Goal: Task Accomplishment & Management: Use online tool/utility

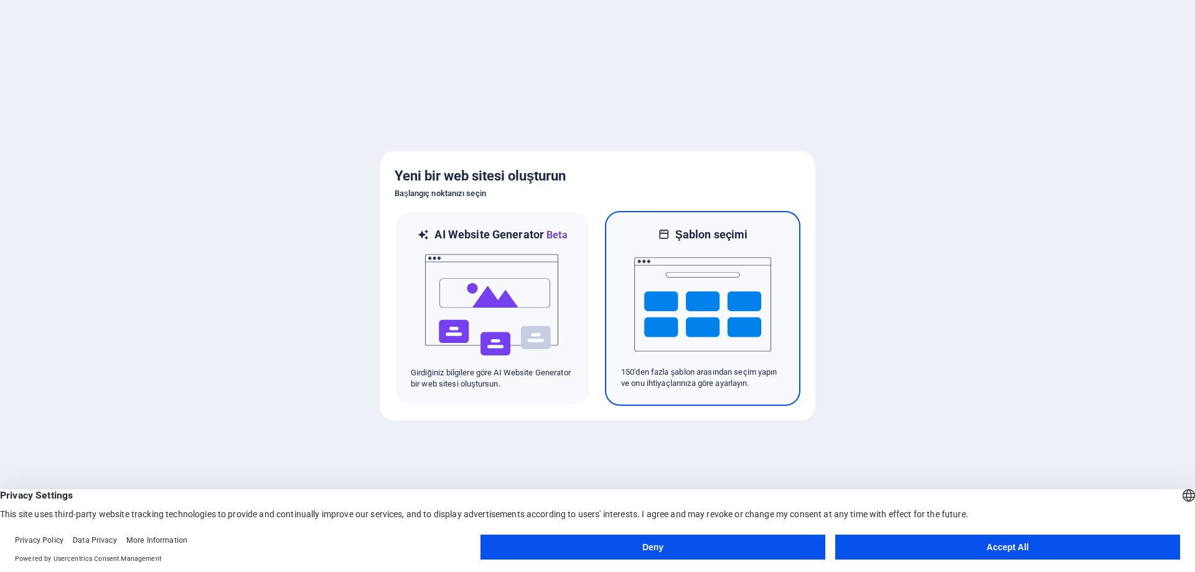
click at [672, 278] on img at bounding box center [702, 304] width 137 height 125
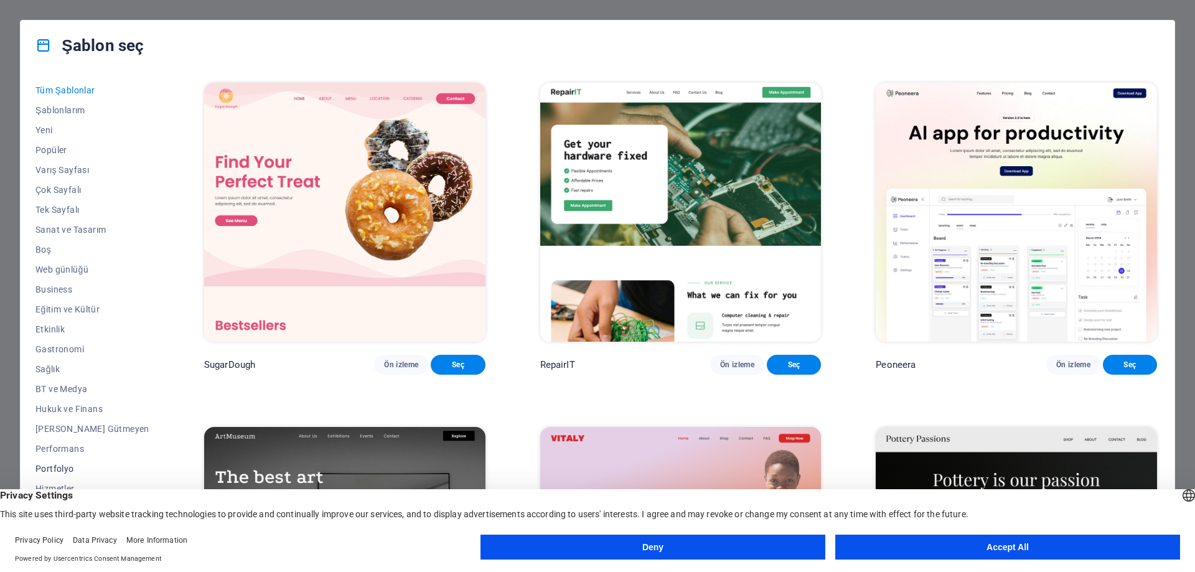
scroll to position [62, 0]
click at [74, 421] on button "Hizmetler" at bounding box center [92, 427] width 114 height 20
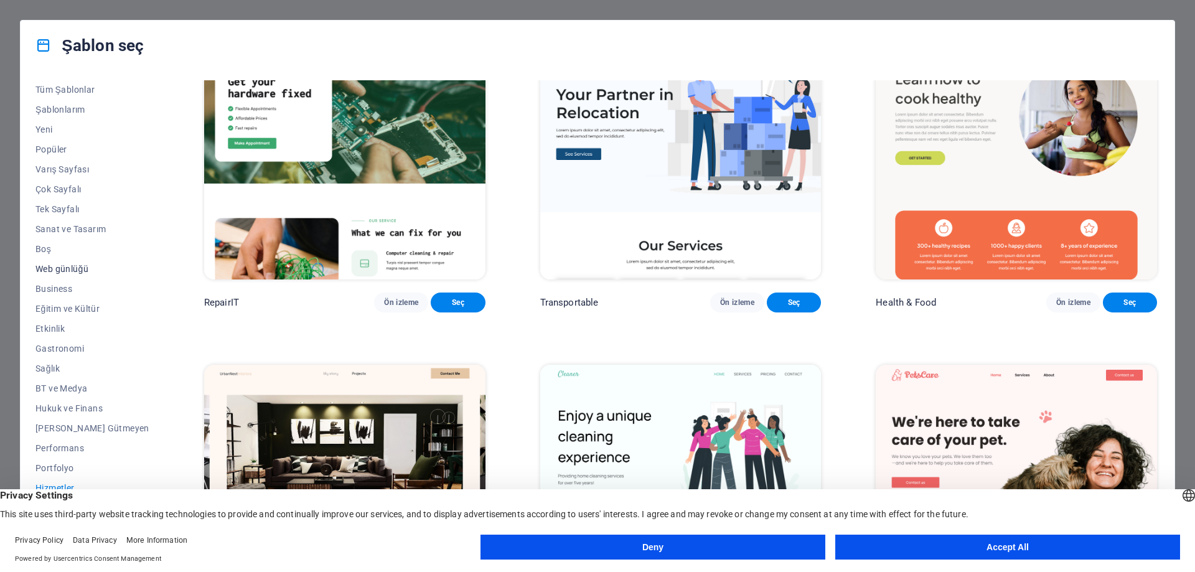
scroll to position [0, 0]
click at [51, 288] on span "Business" at bounding box center [92, 289] width 114 height 10
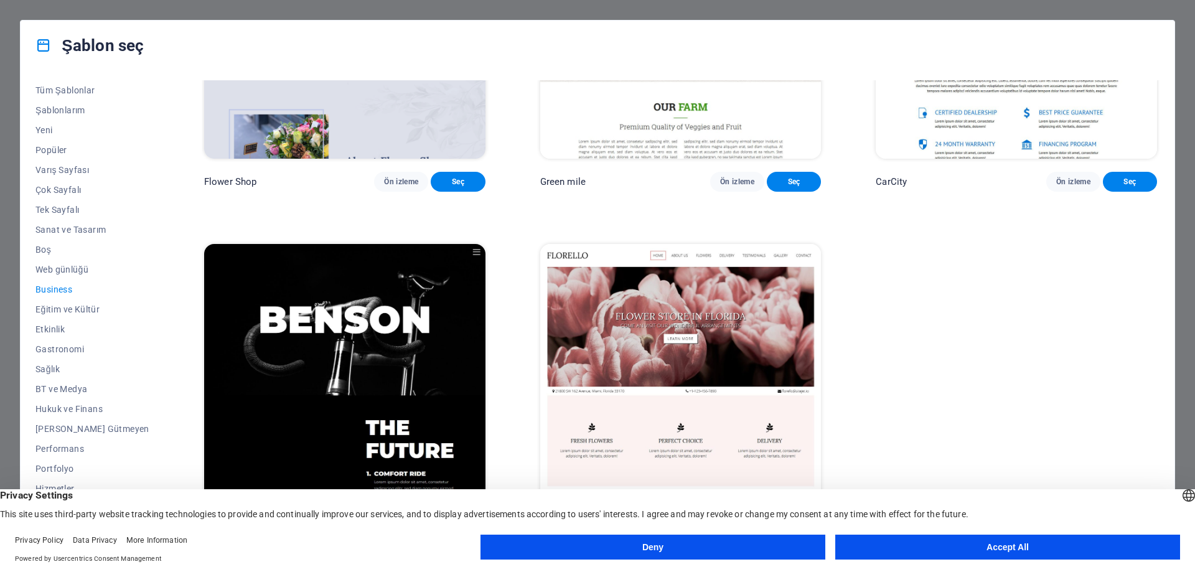
scroll to position [548, 0]
click at [49, 256] on button "Boş" at bounding box center [92, 250] width 114 height 20
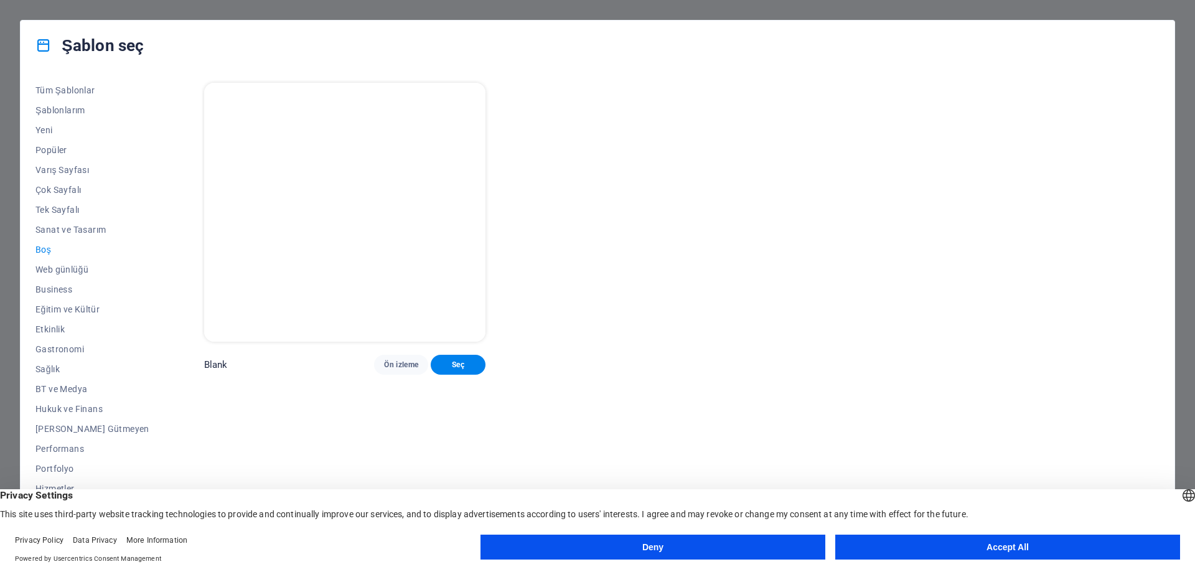
scroll to position [0, 0]
click at [56, 267] on span "Web günlüğü" at bounding box center [92, 270] width 114 height 10
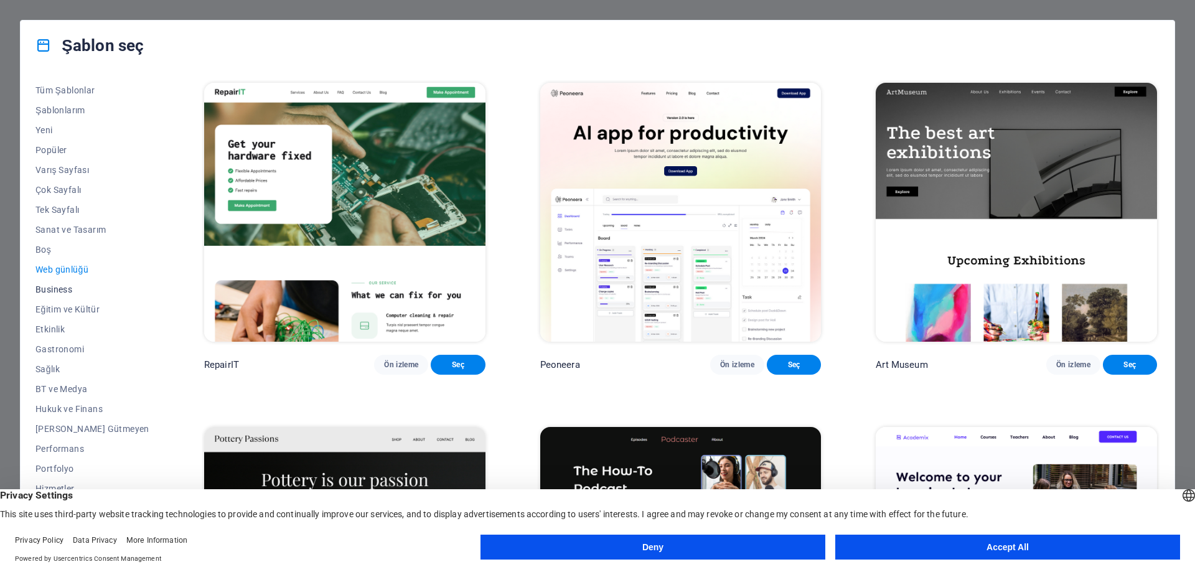
click at [64, 291] on span "Business" at bounding box center [92, 289] width 114 height 10
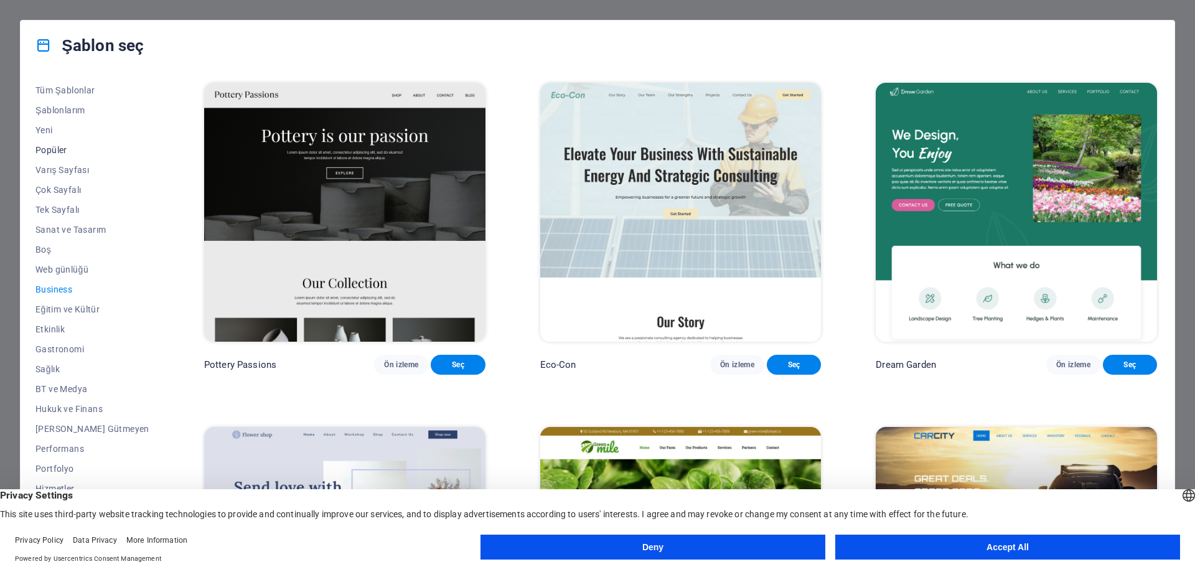
click at [55, 142] on button "Popüler" at bounding box center [92, 150] width 114 height 20
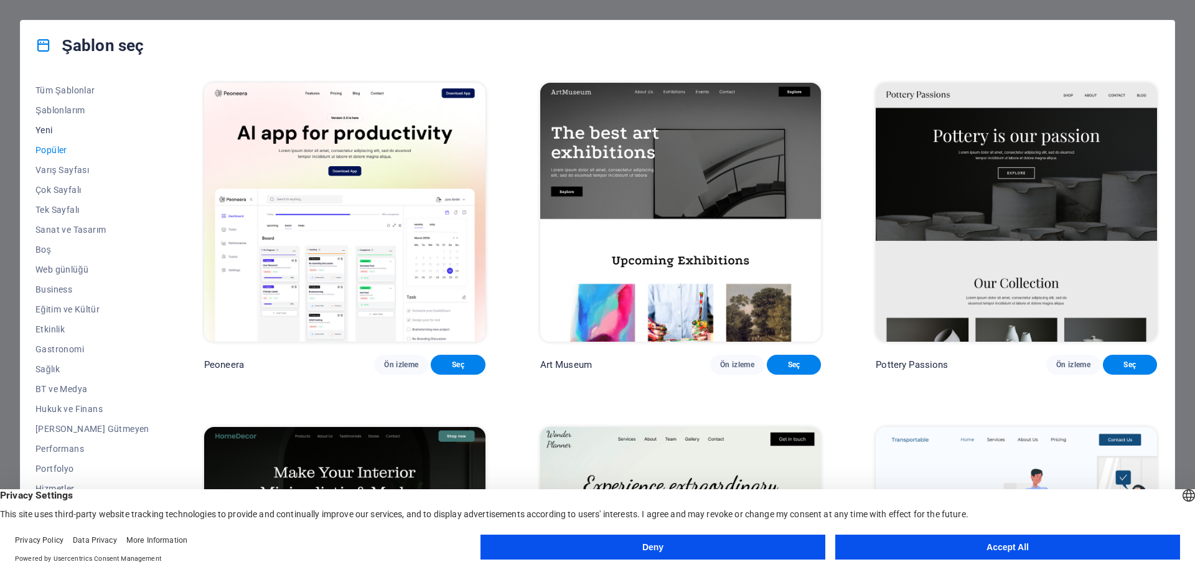
click at [44, 129] on span "Yeni" at bounding box center [92, 130] width 114 height 10
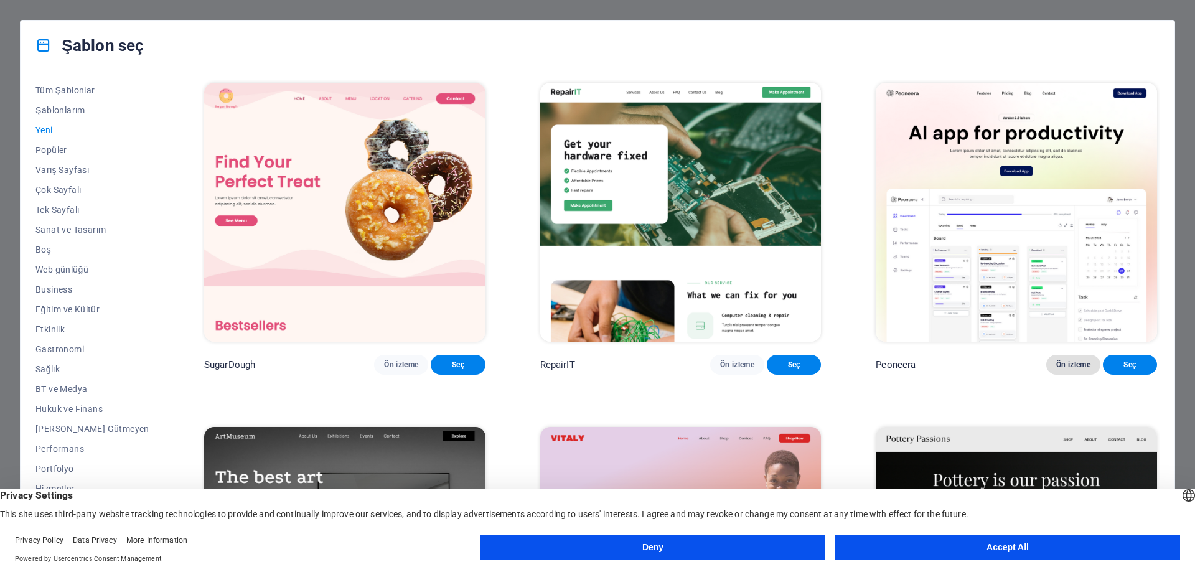
click at [1066, 370] on span "Ön izleme" at bounding box center [1073, 365] width 34 height 10
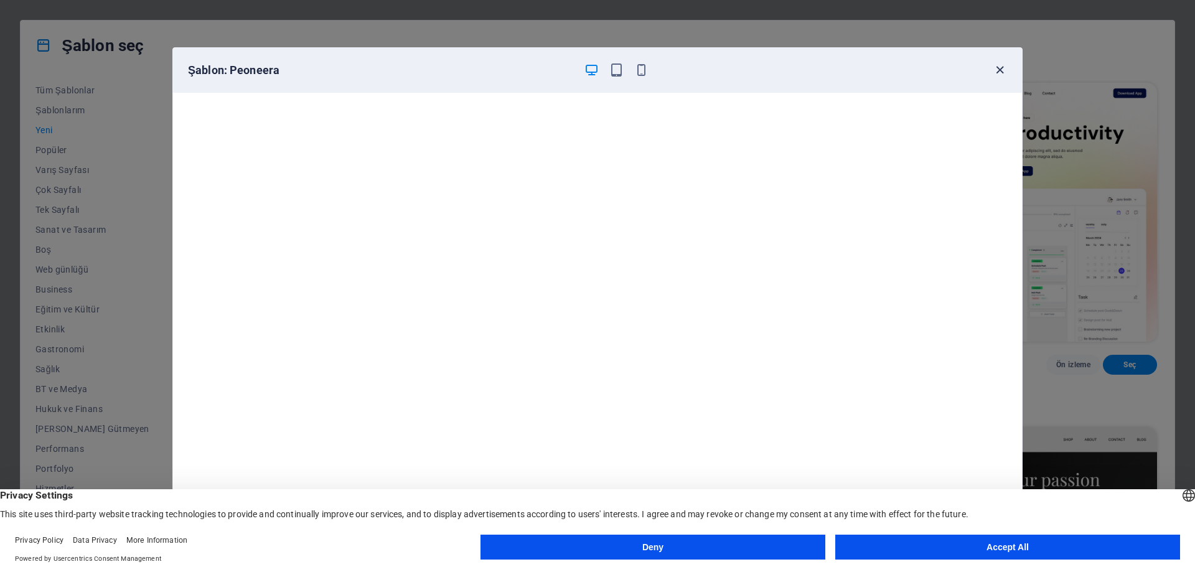
click at [998, 70] on icon "button" at bounding box center [1000, 70] width 14 height 14
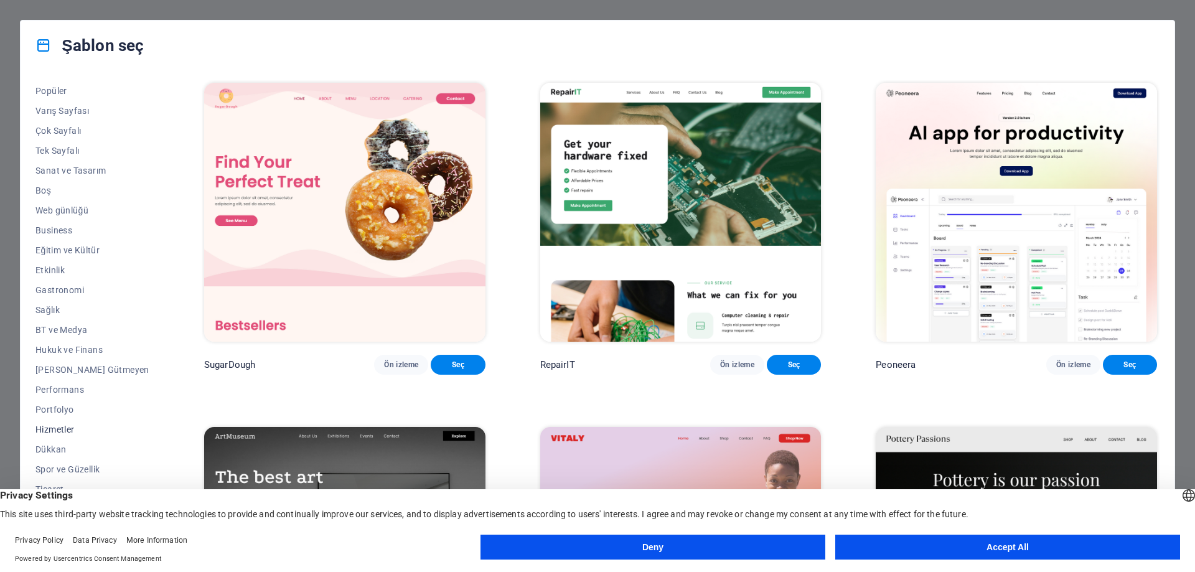
scroll to position [62, 0]
click at [69, 425] on span "Hizmetler" at bounding box center [92, 427] width 114 height 10
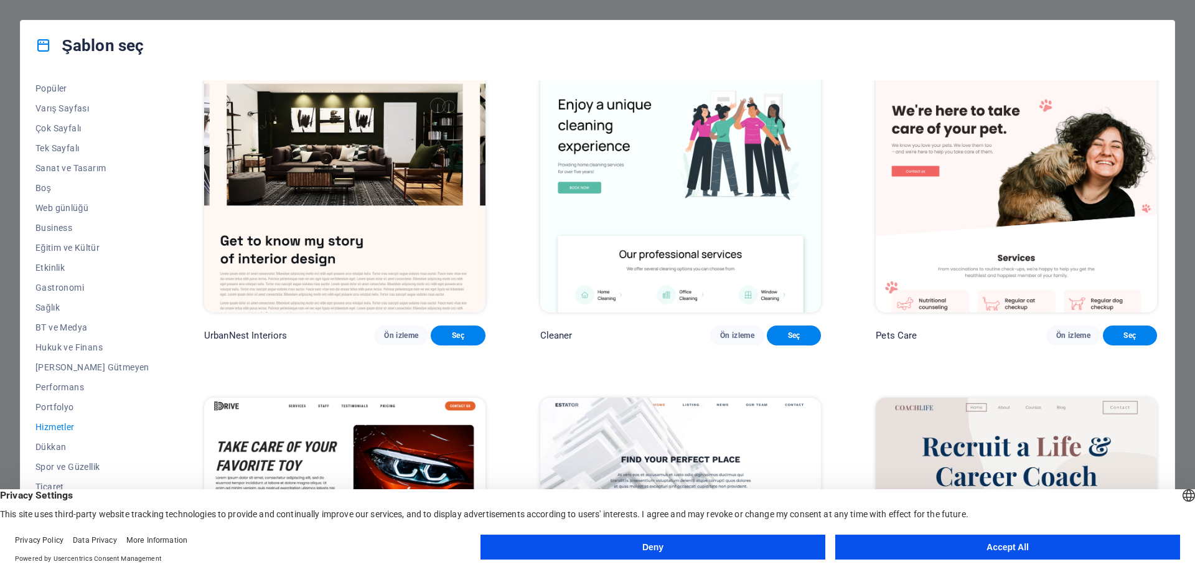
scroll to position [0, 0]
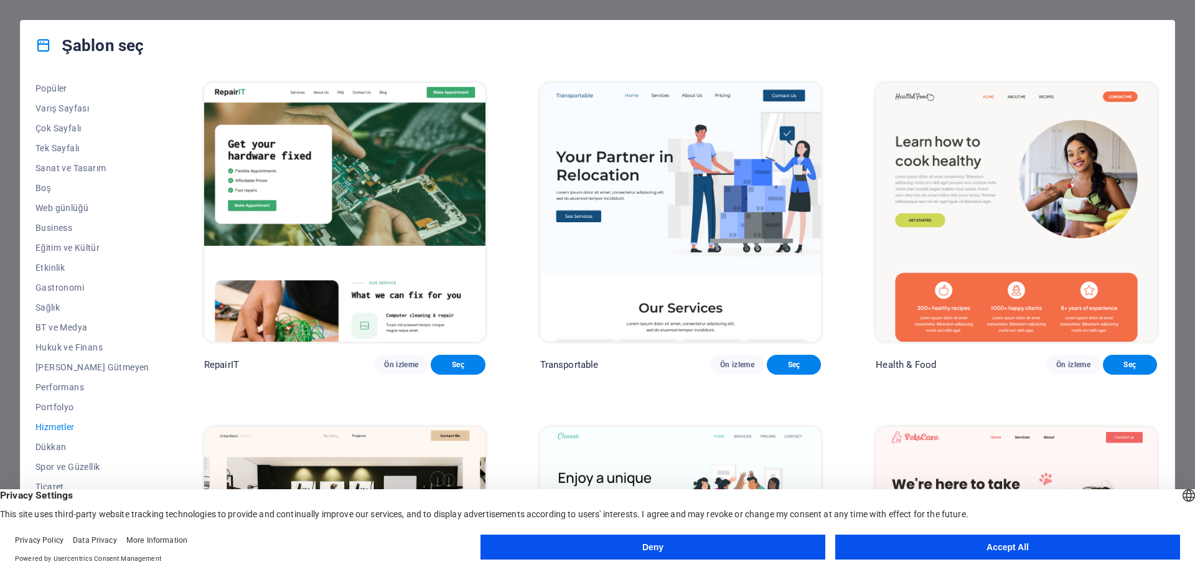
click at [948, 162] on img at bounding box center [1016, 212] width 281 height 259
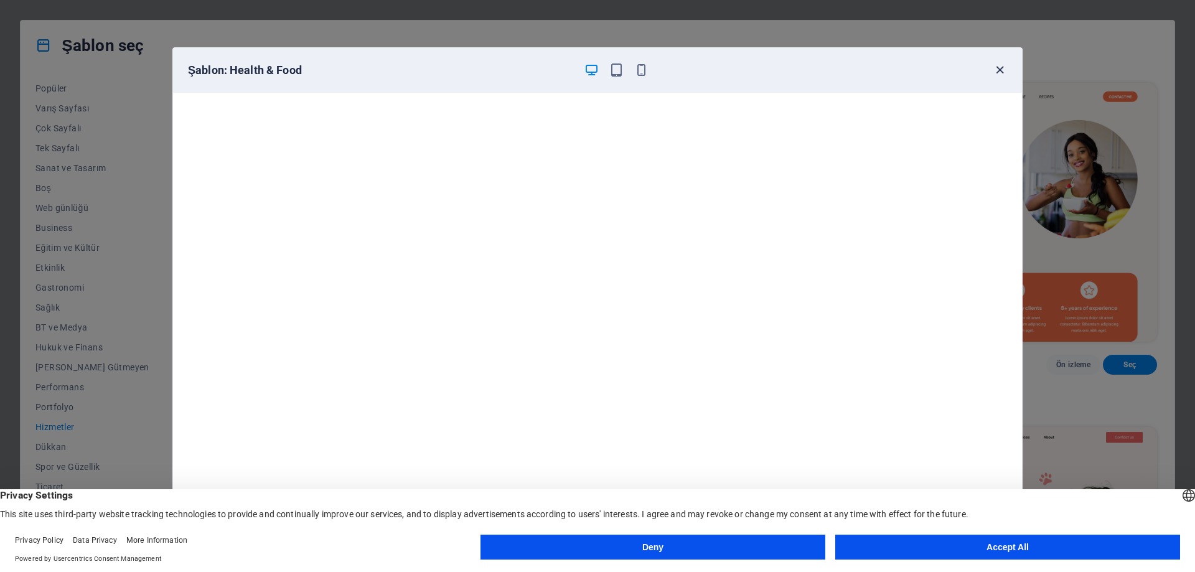
click at [997, 69] on icon "button" at bounding box center [1000, 70] width 14 height 14
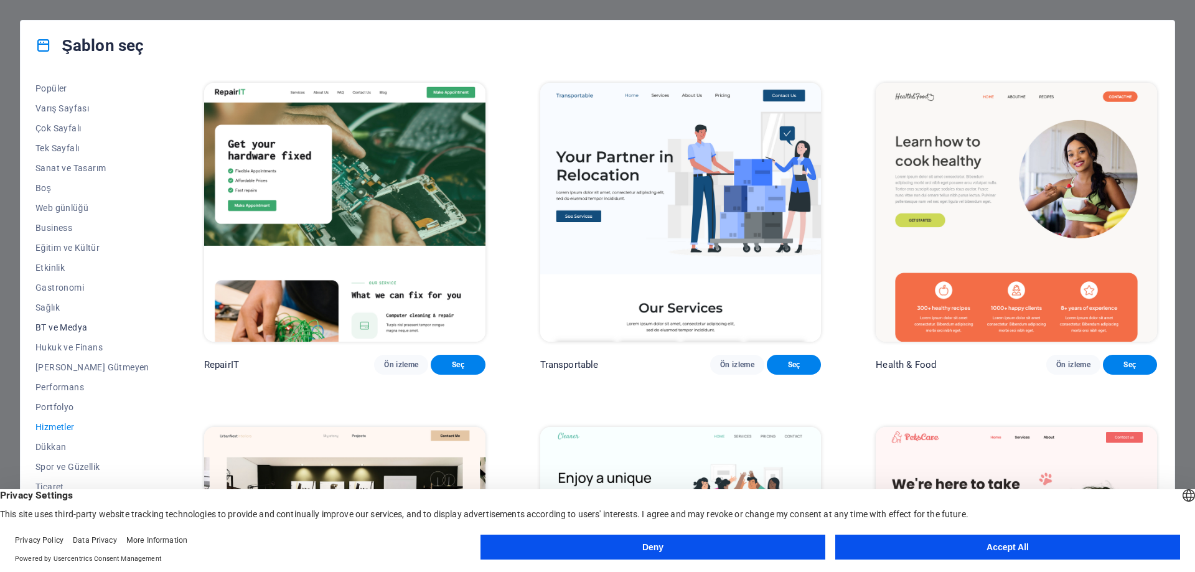
click at [95, 333] on button "BT ve Medya" at bounding box center [92, 327] width 114 height 20
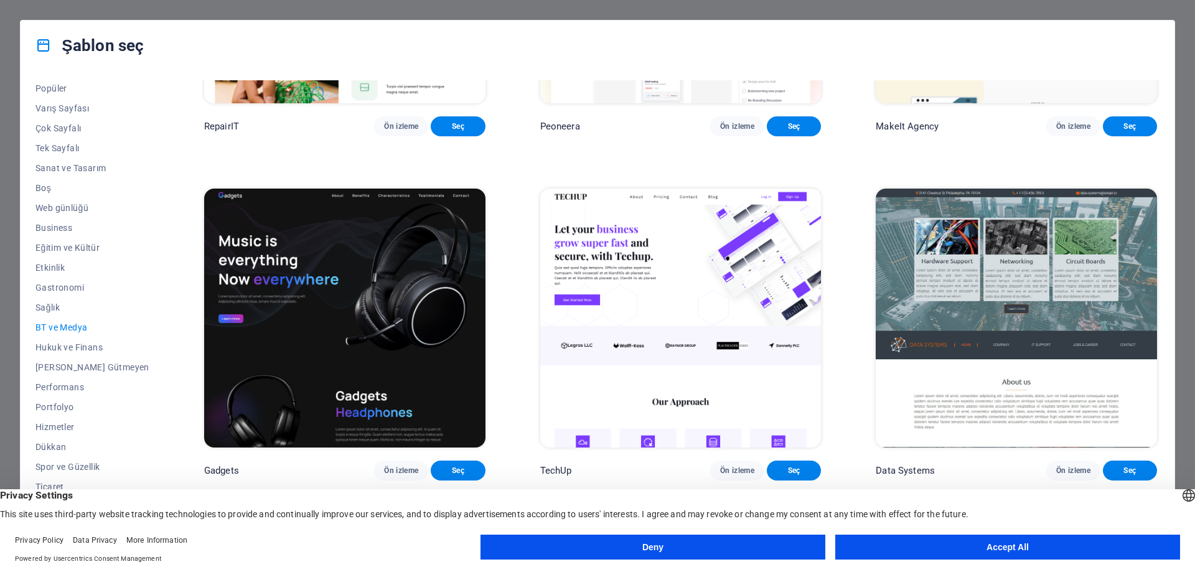
scroll to position [249, 0]
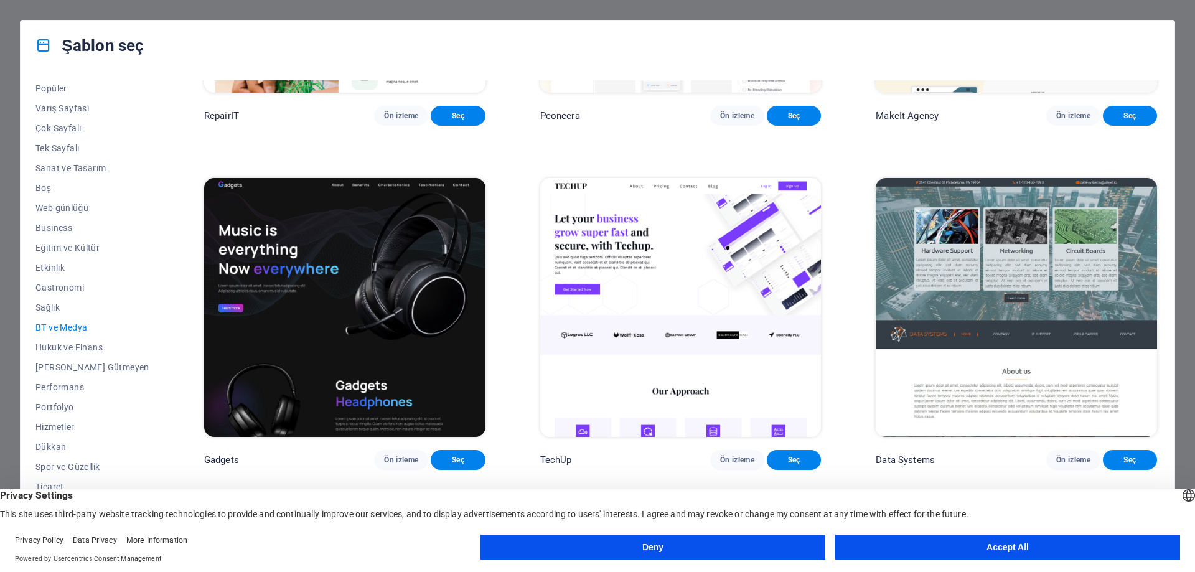
click at [647, 243] on img at bounding box center [680, 307] width 281 height 259
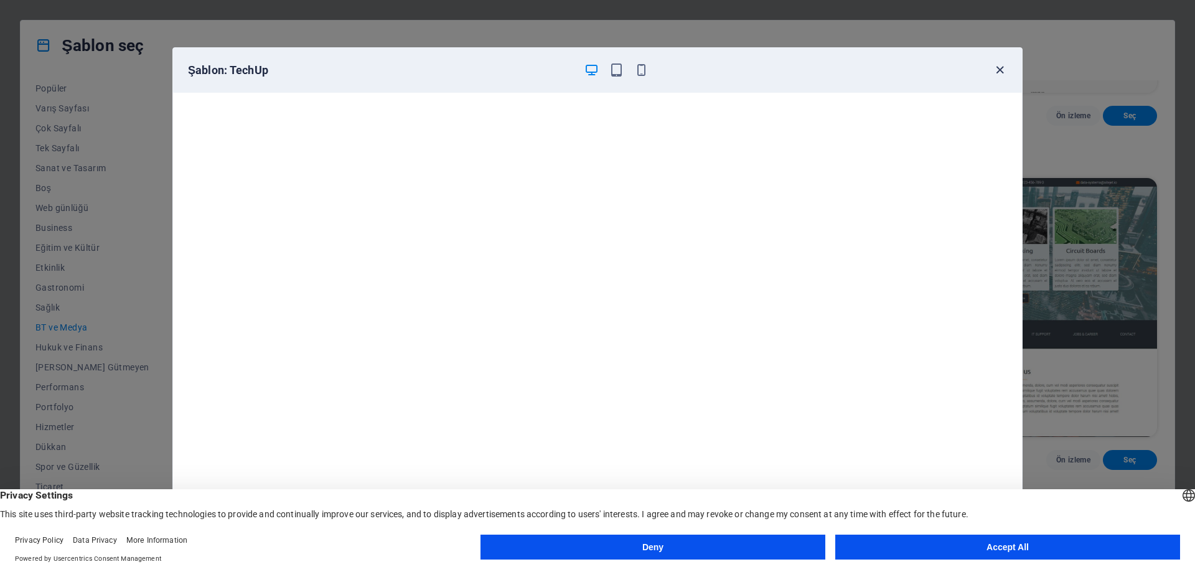
click at [999, 72] on icon "button" at bounding box center [1000, 70] width 14 height 14
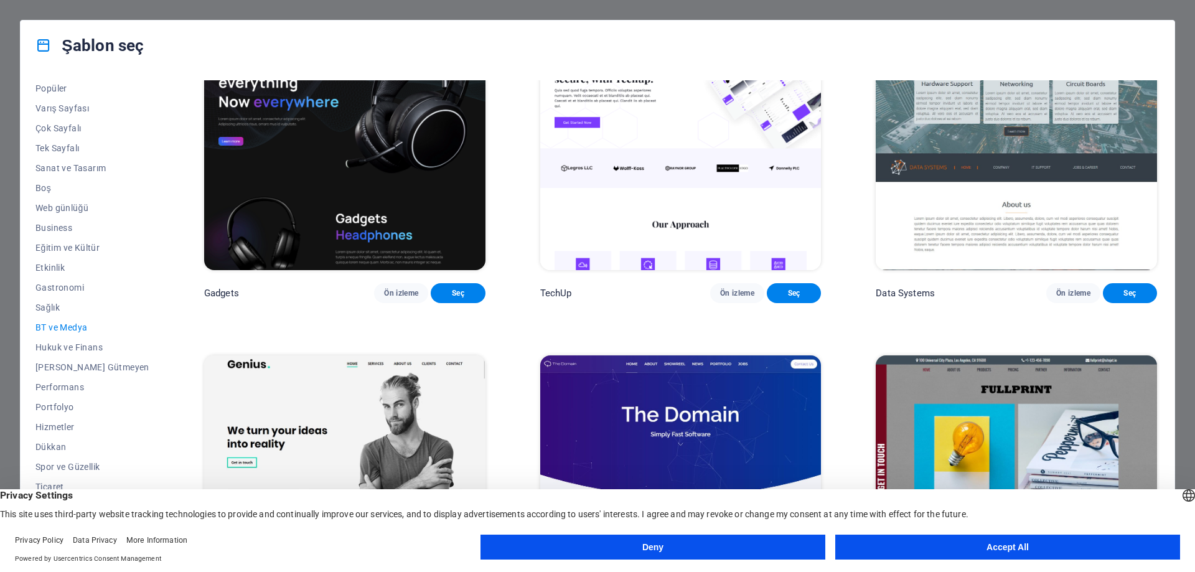
scroll to position [436, 0]
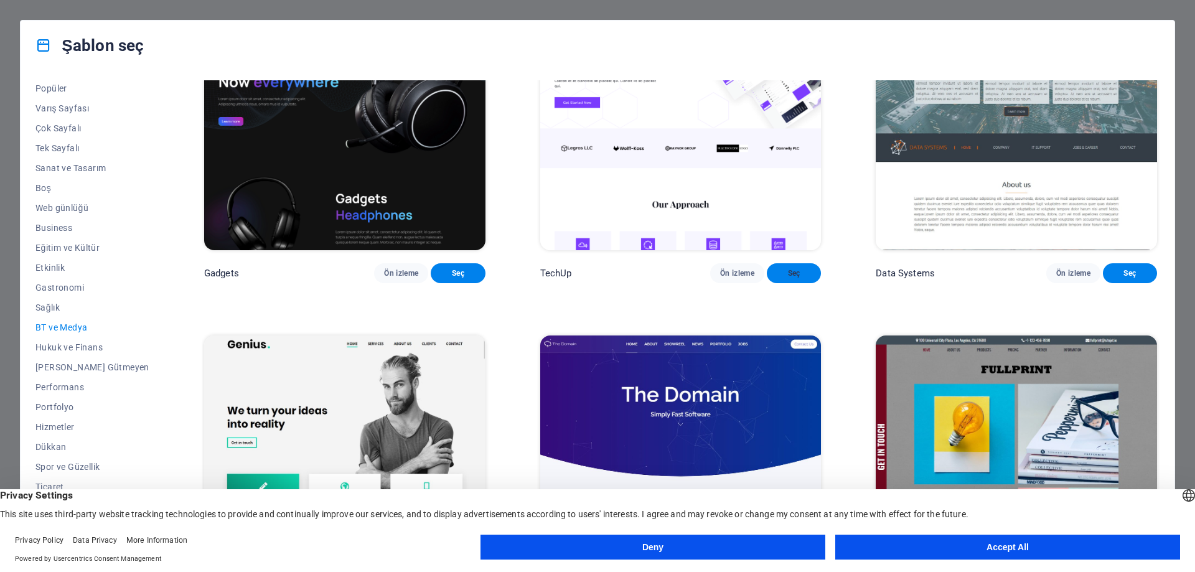
click at [796, 280] on button "Seç" at bounding box center [794, 273] width 54 height 20
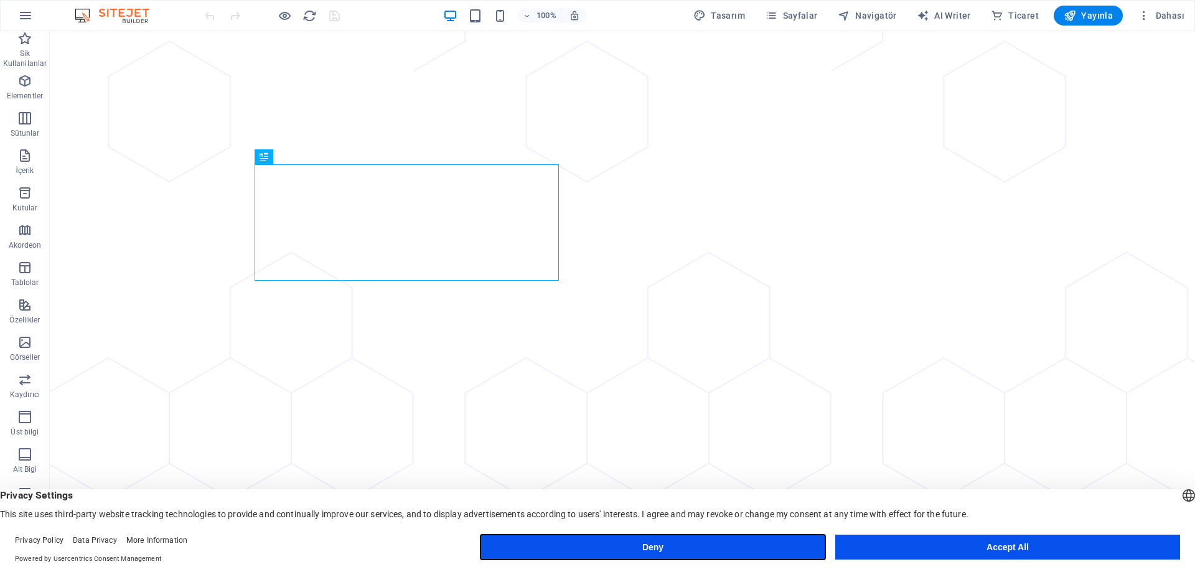
click at [636, 547] on button "Deny" at bounding box center [653, 547] width 345 height 25
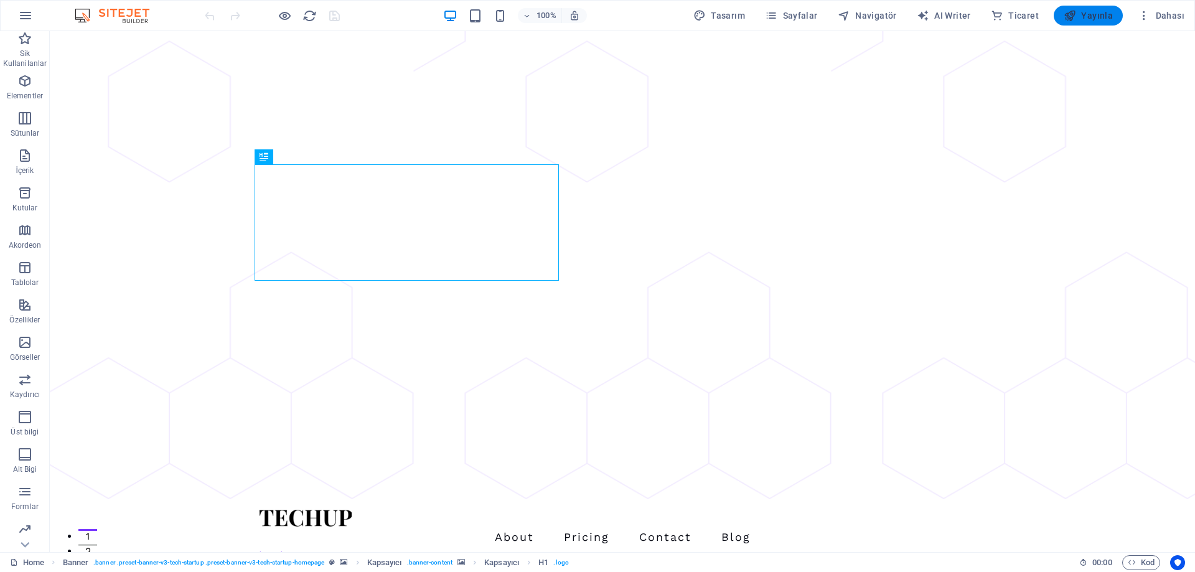
click at [1093, 17] on span "Yayınla" at bounding box center [1088, 15] width 49 height 12
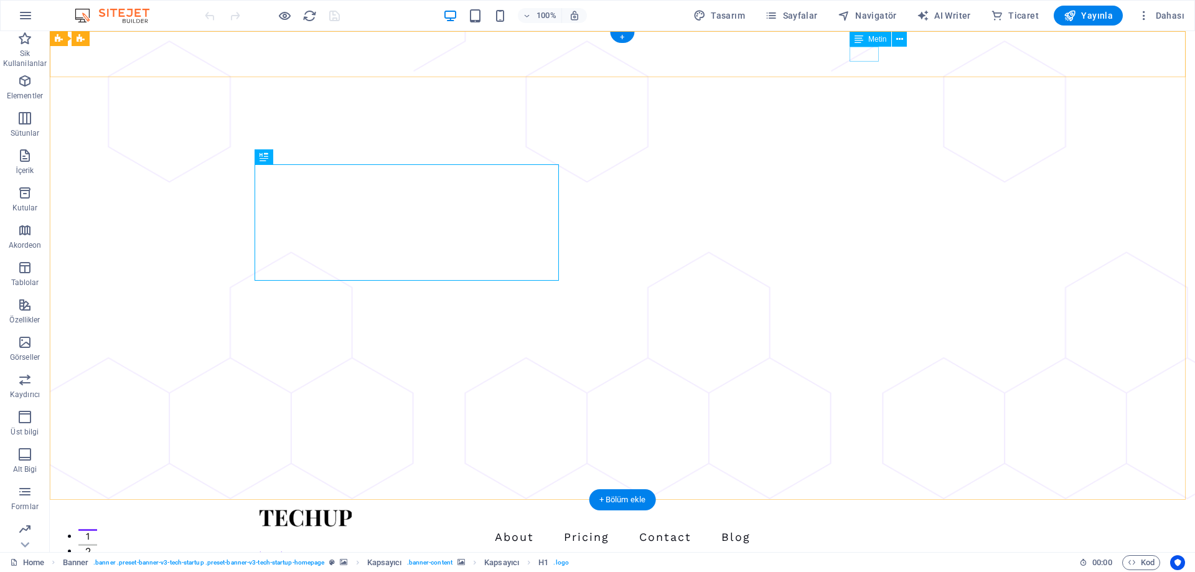
click at [857, 548] on div "Log In" at bounding box center [612, 555] width 707 height 15
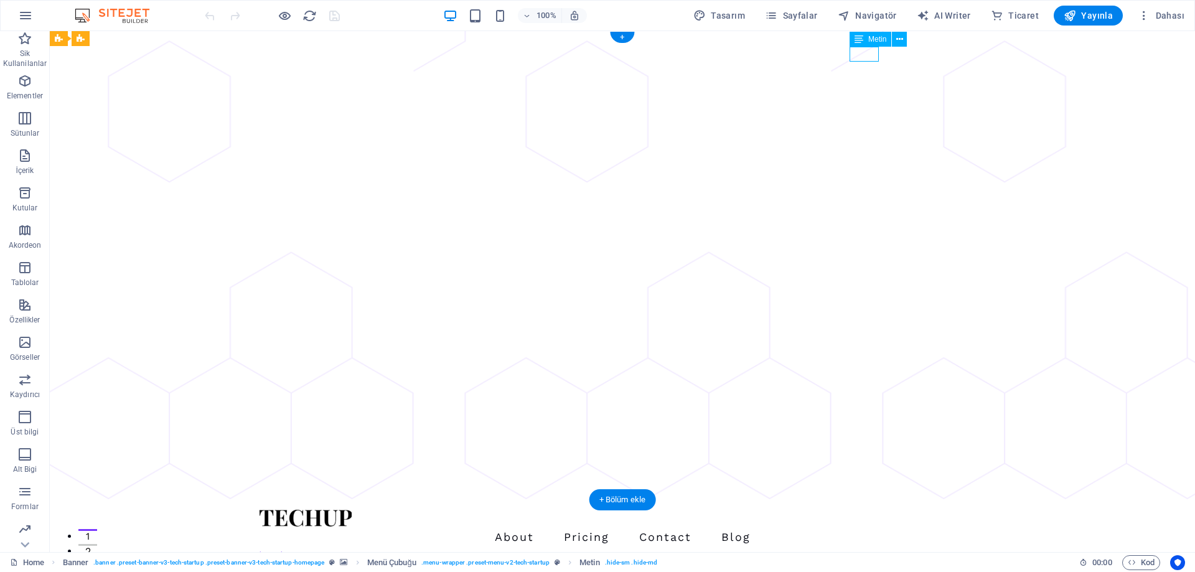
click at [857, 548] on div "Log In" at bounding box center [612, 555] width 707 height 15
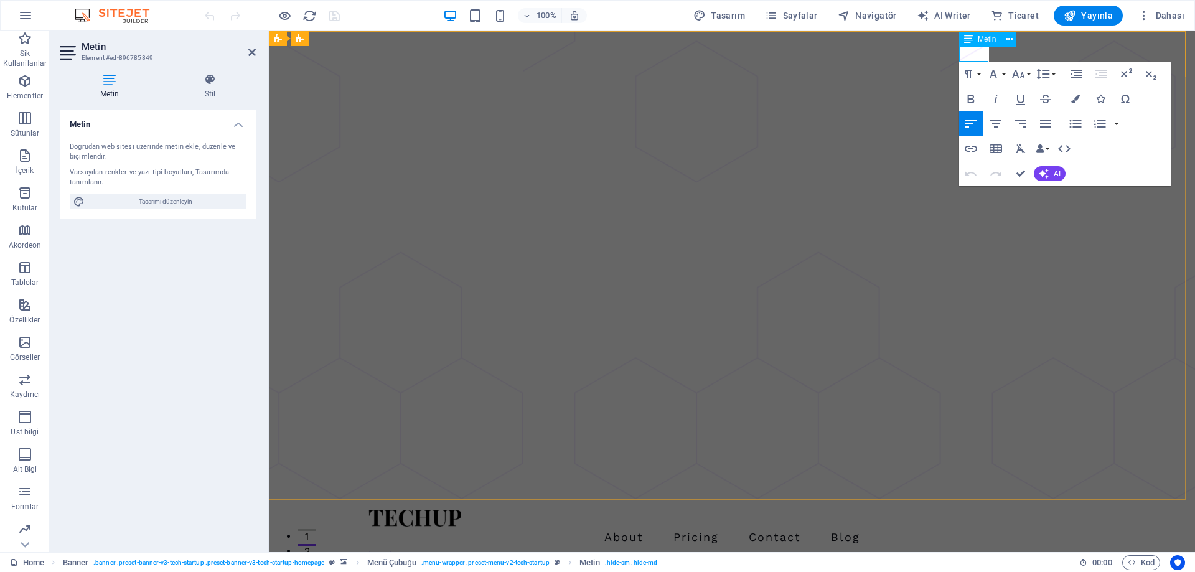
click at [399, 549] on link "Log In" at bounding box center [384, 555] width 31 height 12
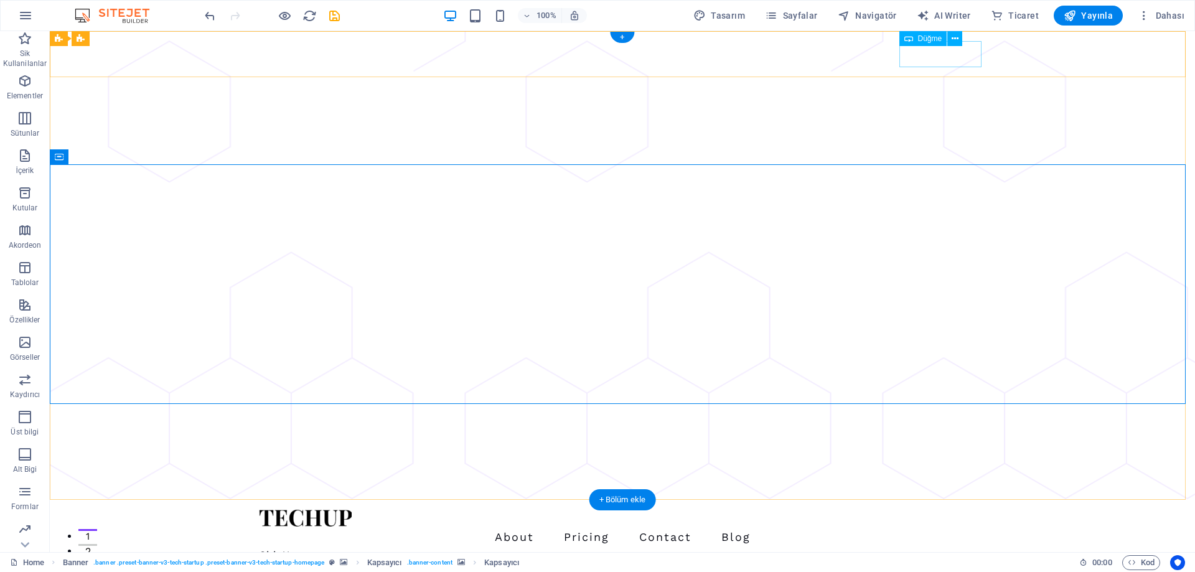
click at [941, 563] on div "Sign Up" at bounding box center [622, 576] width 727 height 26
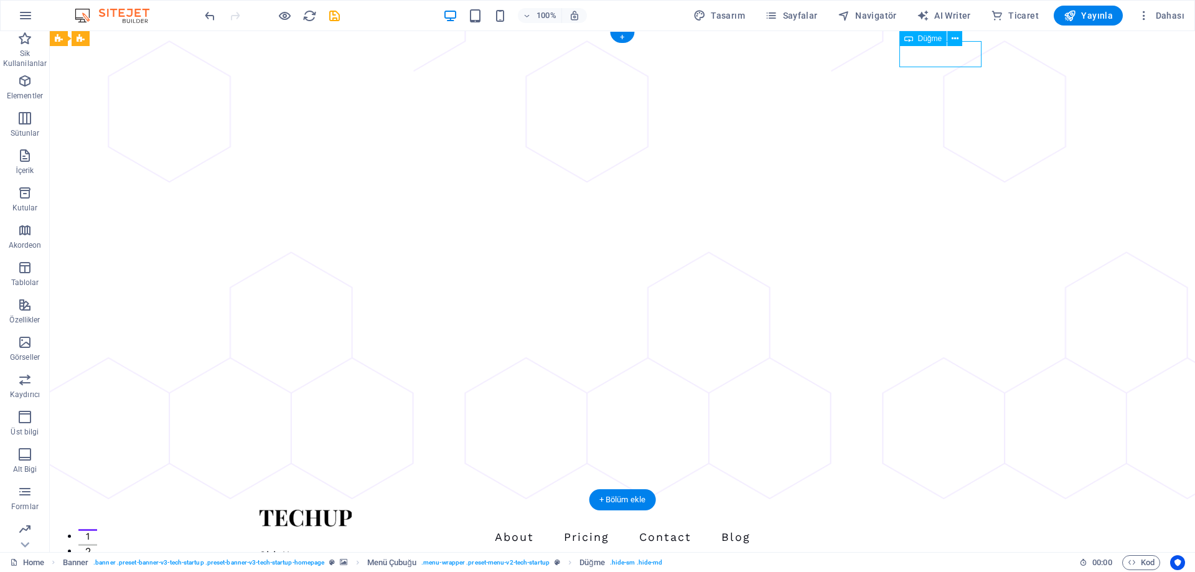
click at [941, 563] on div "Sign Up" at bounding box center [622, 576] width 727 height 26
select select "px"
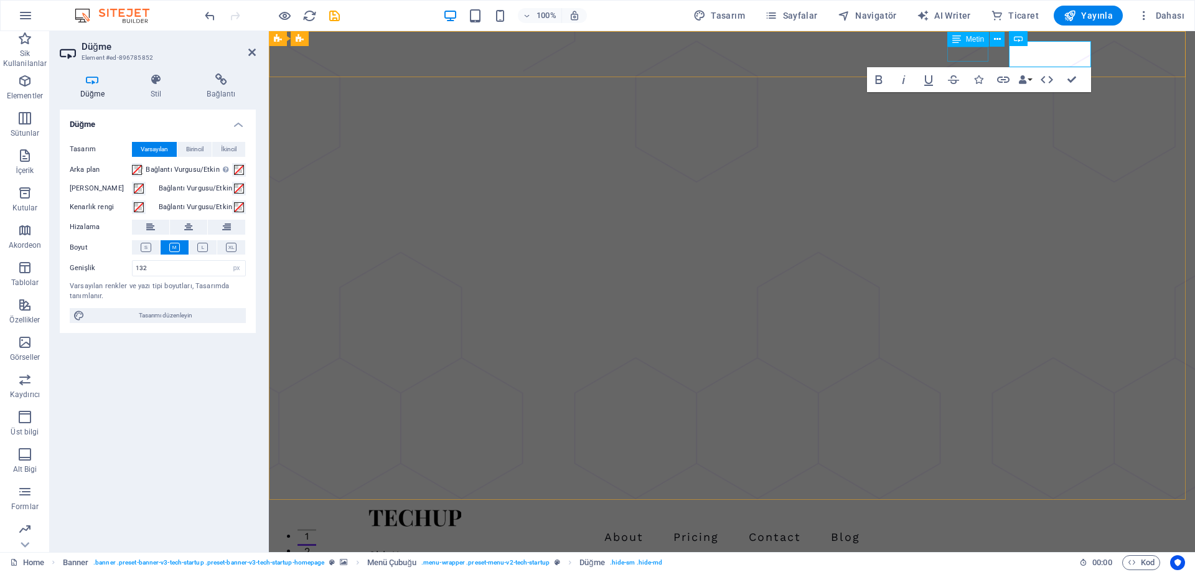
click at [971, 37] on span "Metin" at bounding box center [975, 38] width 18 height 7
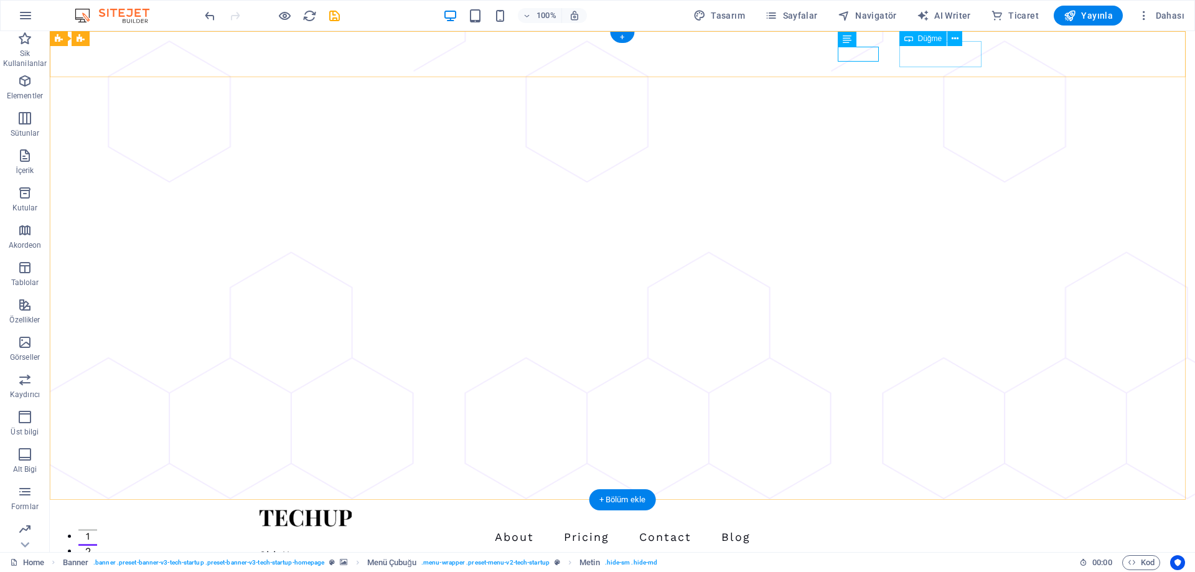
click at [959, 563] on div "Sign Up" at bounding box center [622, 576] width 727 height 26
select select "px"
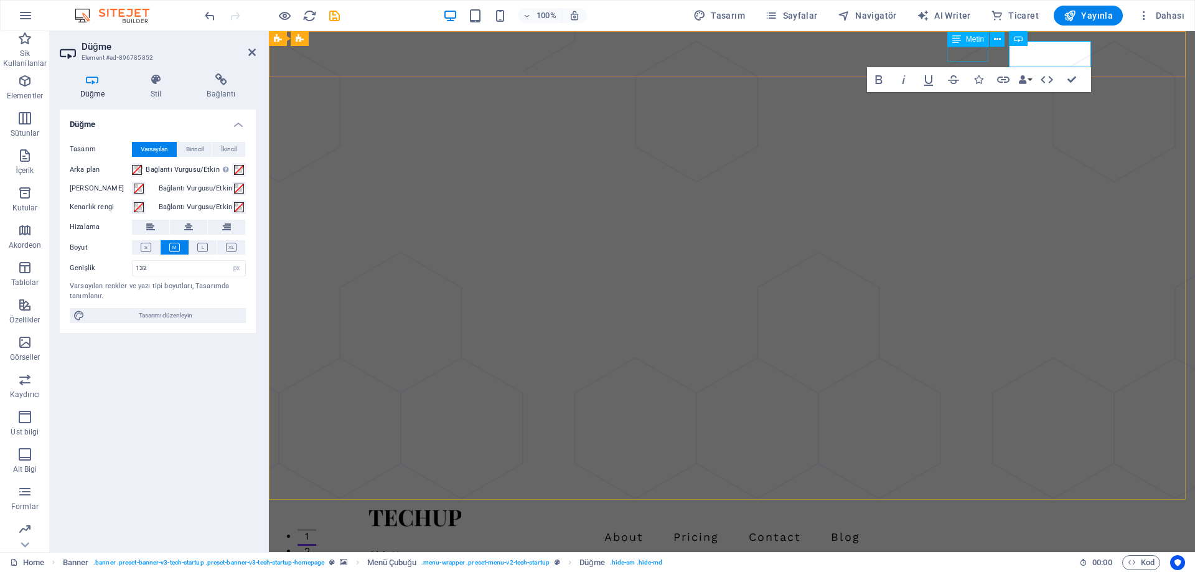
click at [959, 548] on div "Giriş Yap" at bounding box center [722, 555] width 707 height 15
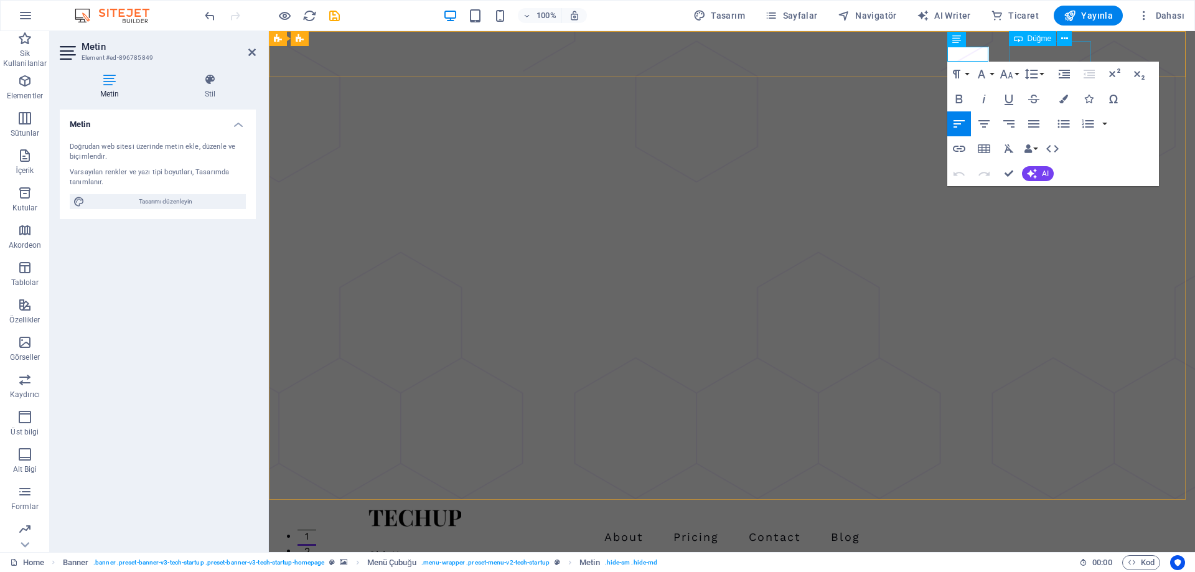
click at [1043, 563] on div "Sign Up" at bounding box center [732, 576] width 727 height 26
select select "px"
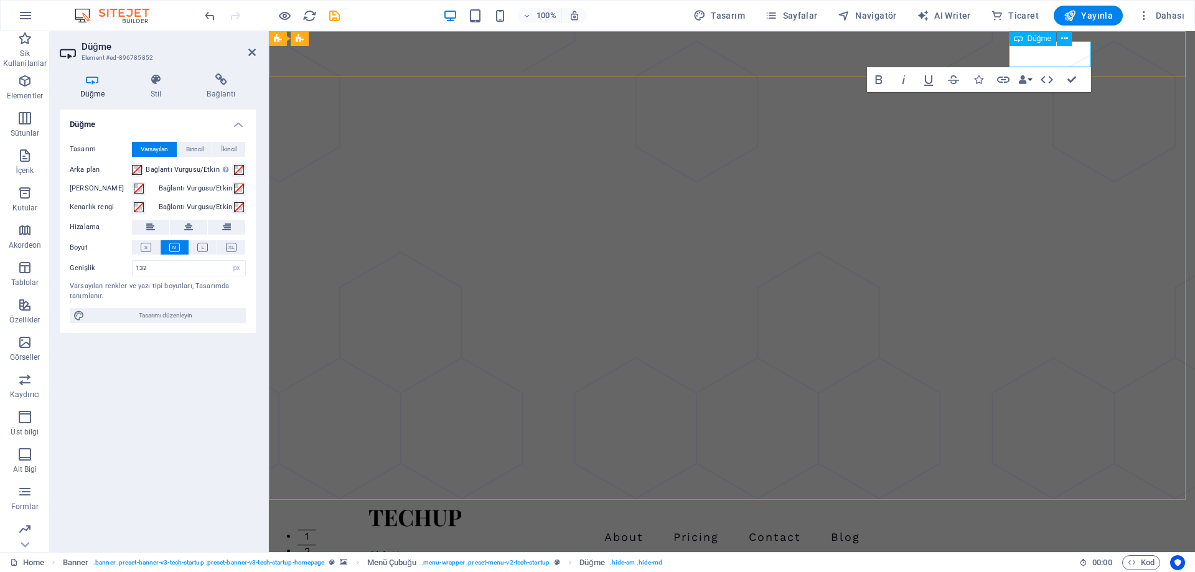
click at [451, 563] on link "Sign Up" at bounding box center [410, 576] width 82 height 26
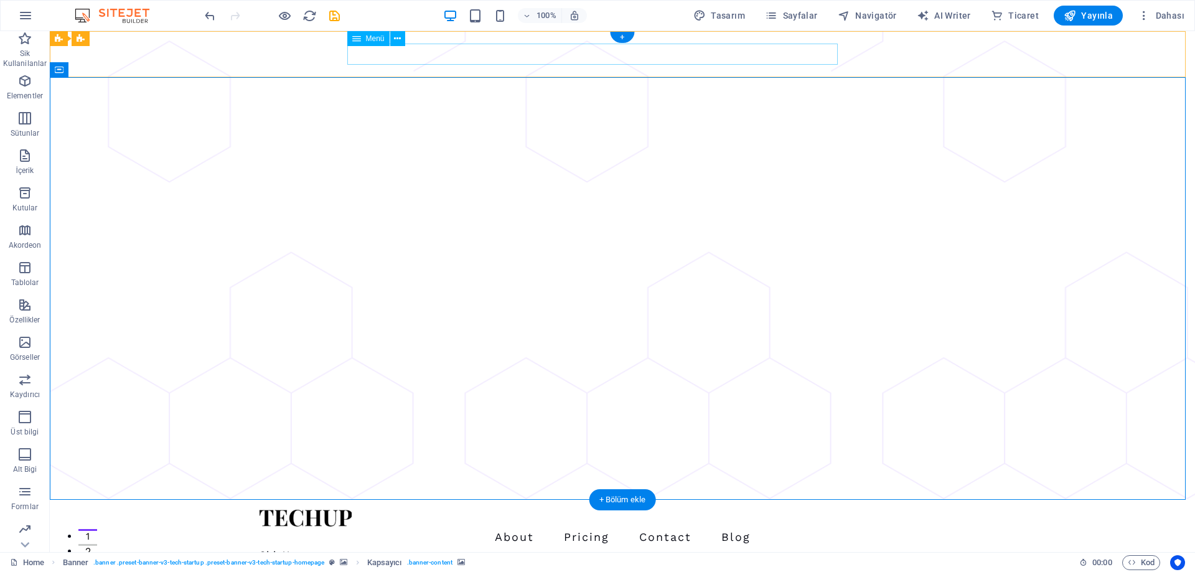
click at [625, 527] on nav "About Pricing Contact Blog" at bounding box center [622, 537] width 727 height 21
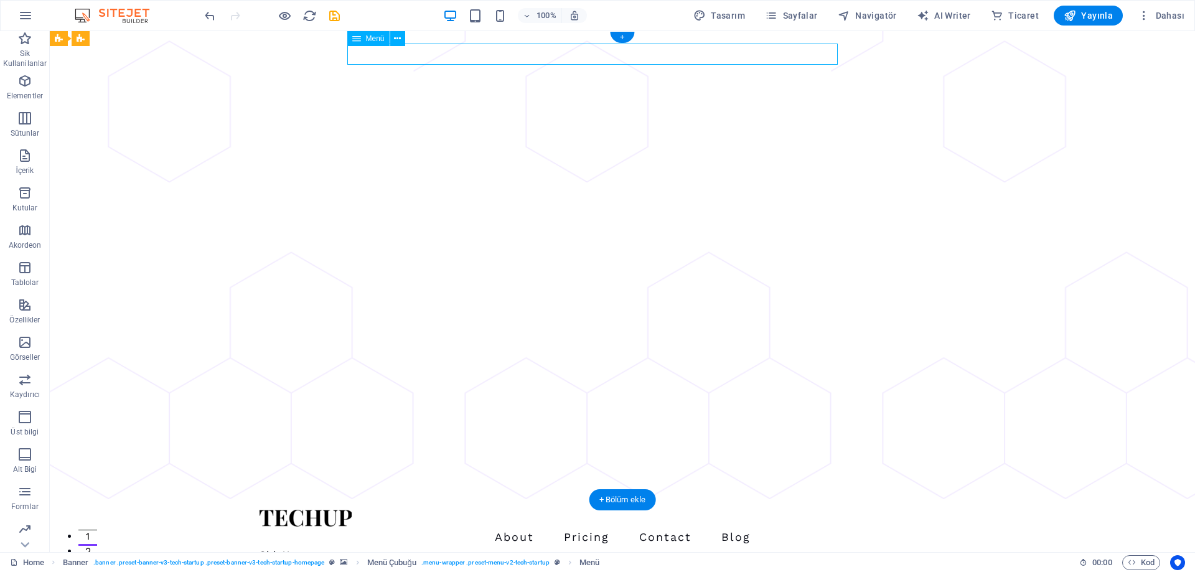
click at [625, 527] on nav "About Pricing Contact Blog" at bounding box center [622, 537] width 727 height 21
select select "1"
select select
select select "2"
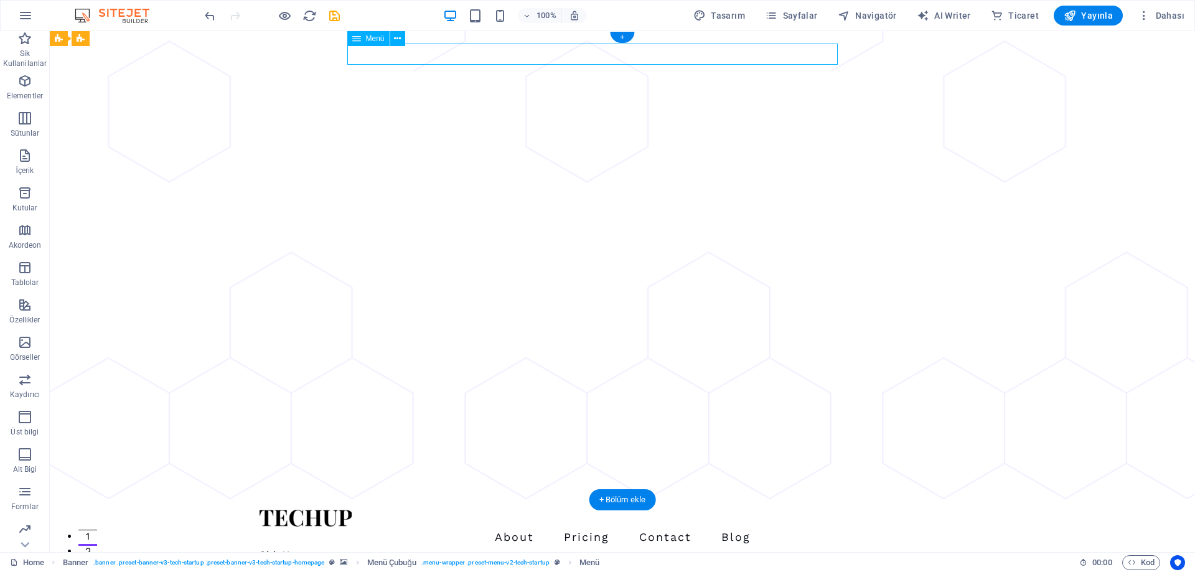
select select
select select "3"
select select
select select "4"
select select
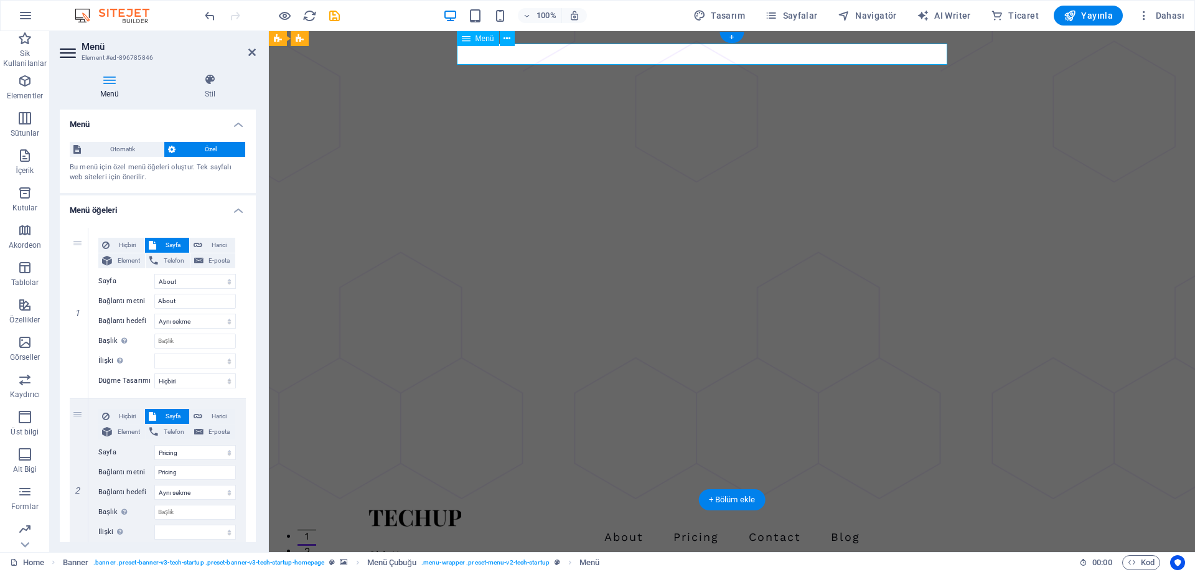
click at [746, 527] on nav "About Pricing Contact Blog" at bounding box center [732, 537] width 727 height 21
click at [745, 527] on nav "About Pricing Contact Blog" at bounding box center [732, 537] width 727 height 21
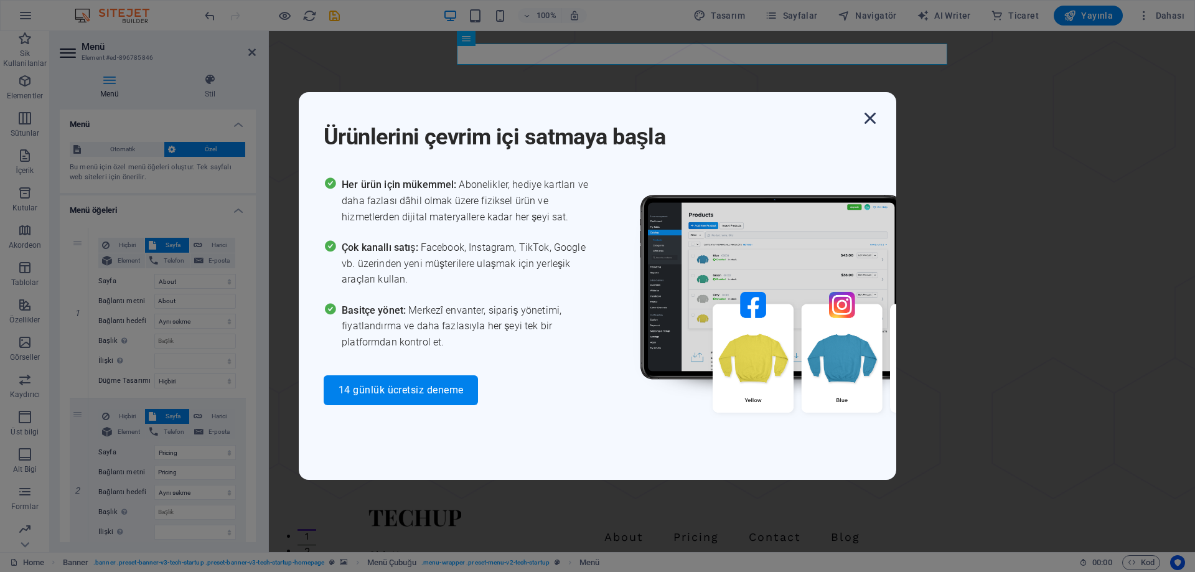
click at [866, 111] on icon "button" at bounding box center [870, 118] width 22 height 22
